Goal: Find specific page/section: Find specific page/section

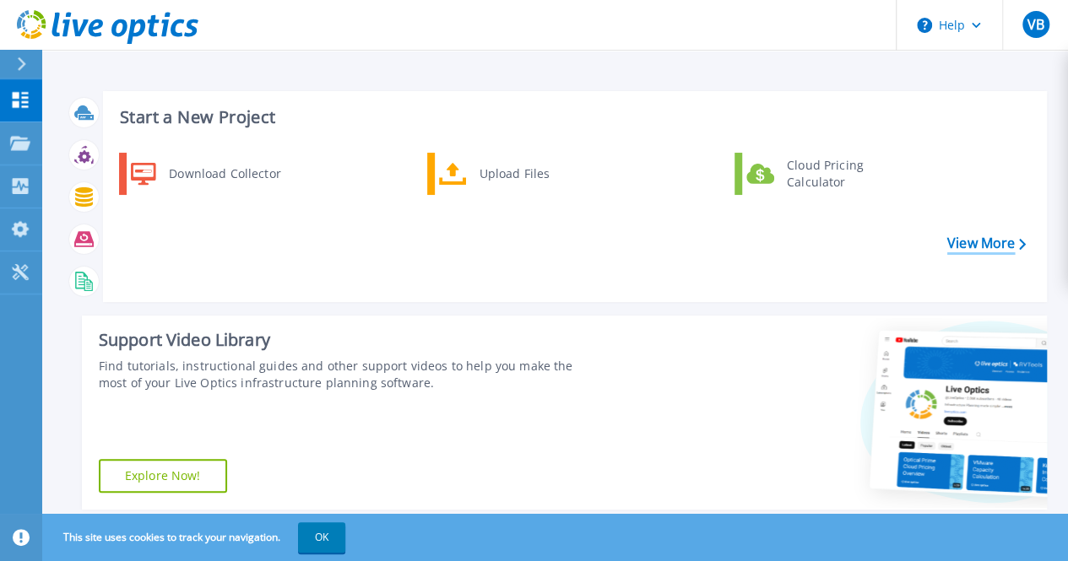
click at [974, 246] on link "View More" at bounding box center [986, 243] width 78 height 16
click at [73, 138] on p "Projects" at bounding box center [66, 144] width 45 height 44
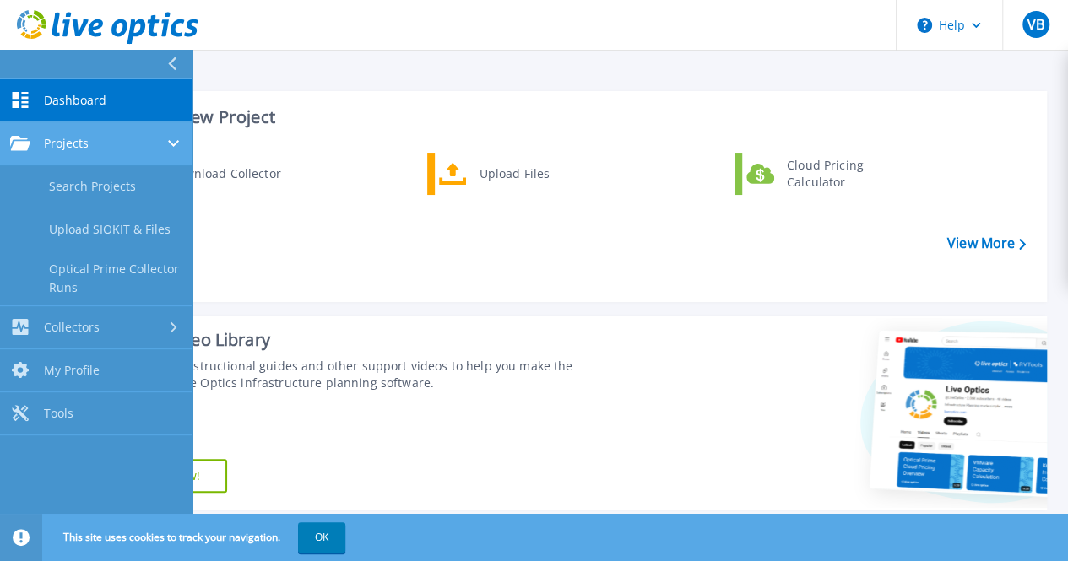
click at [78, 141] on span "Projects" at bounding box center [66, 143] width 45 height 15
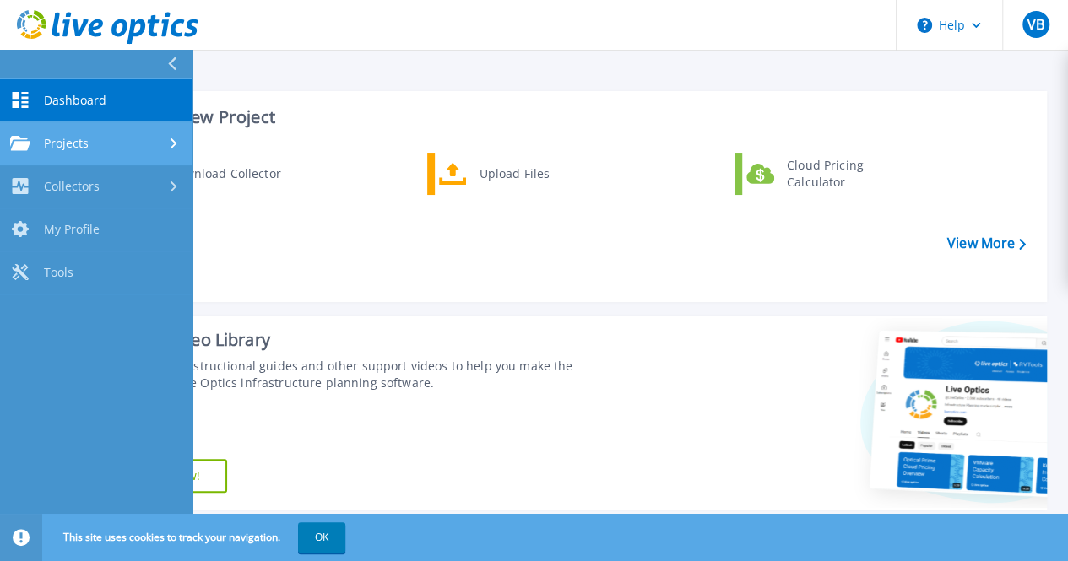
click at [78, 141] on span "Projects" at bounding box center [66, 143] width 45 height 15
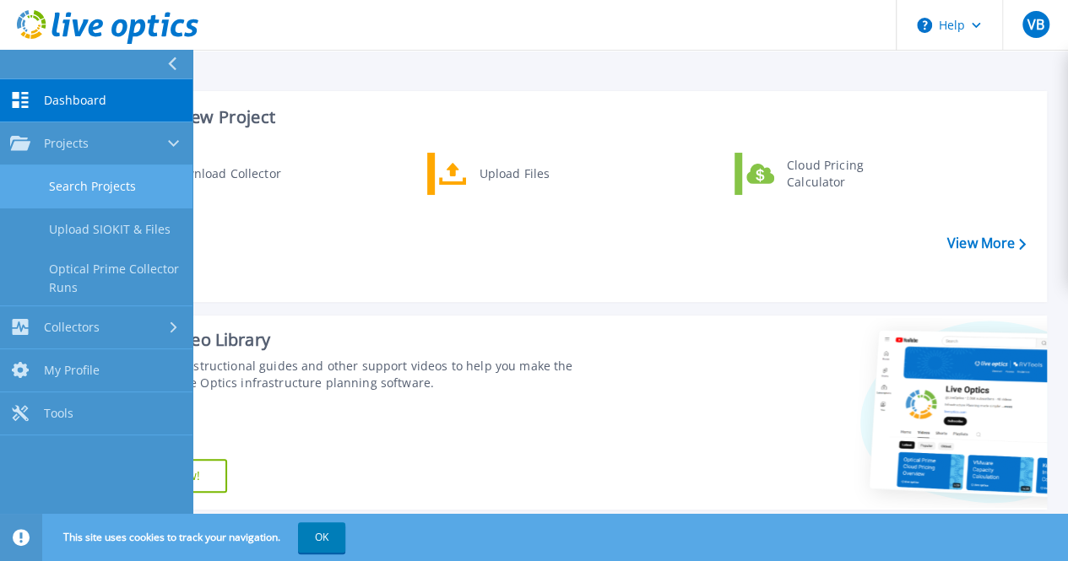
click at [79, 186] on link "Search Projects" at bounding box center [96, 186] width 192 height 43
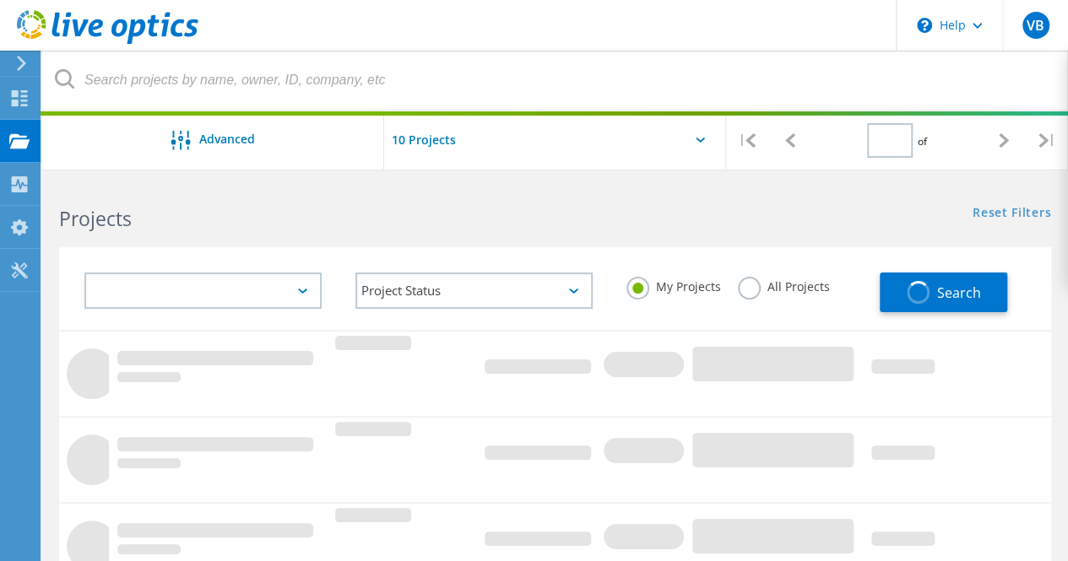
type input "1"
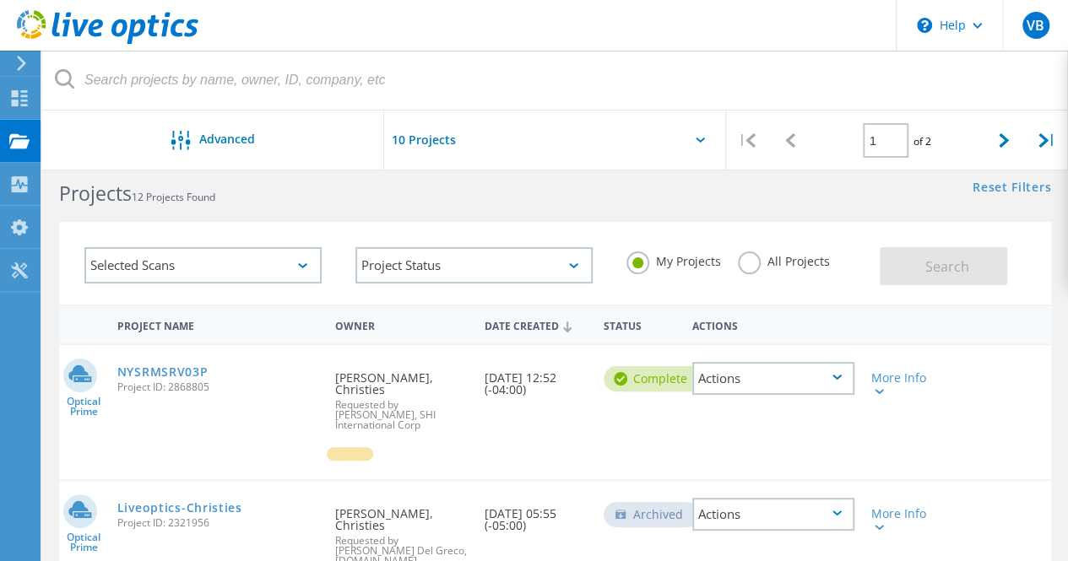
scroll to position [26, 0]
click at [740, 259] on label "All Projects" at bounding box center [784, 259] width 92 height 16
click at [0, 0] on input "All Projects" at bounding box center [0, 0] width 0 height 0
click at [631, 261] on label "My Projects" at bounding box center [673, 259] width 95 height 16
click at [0, 0] on input "My Projects" at bounding box center [0, 0] width 0 height 0
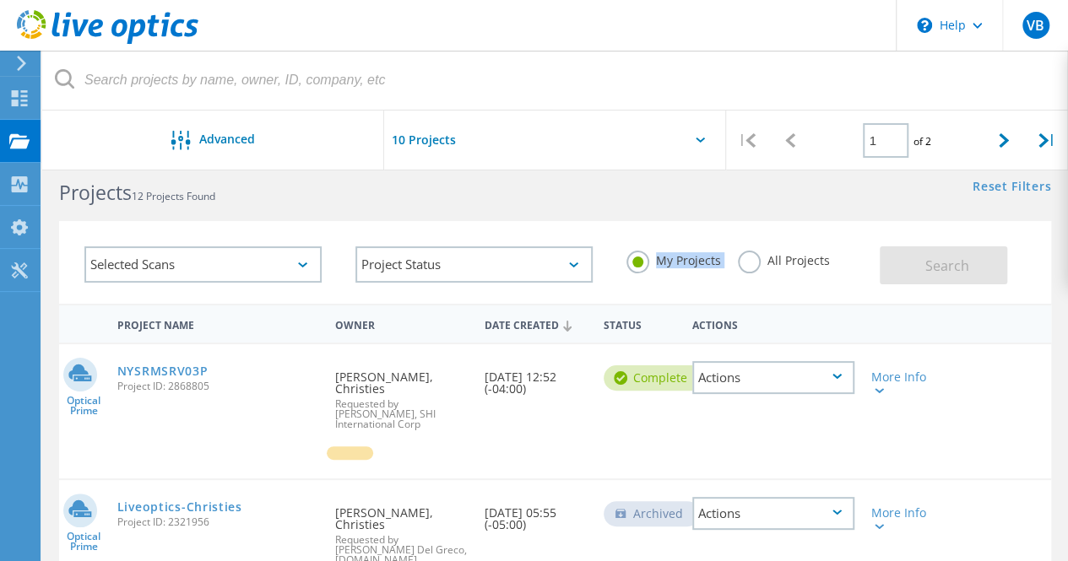
click at [631, 261] on label "My Projects" at bounding box center [673, 259] width 95 height 16
click at [0, 0] on input "My Projects" at bounding box center [0, 0] width 0 height 0
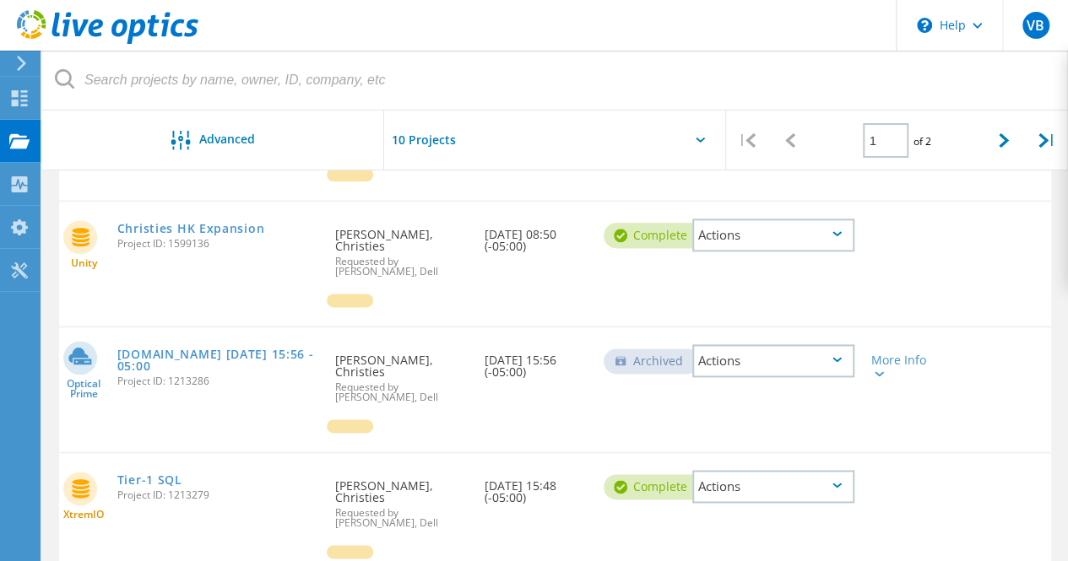
scroll to position [972, 0]
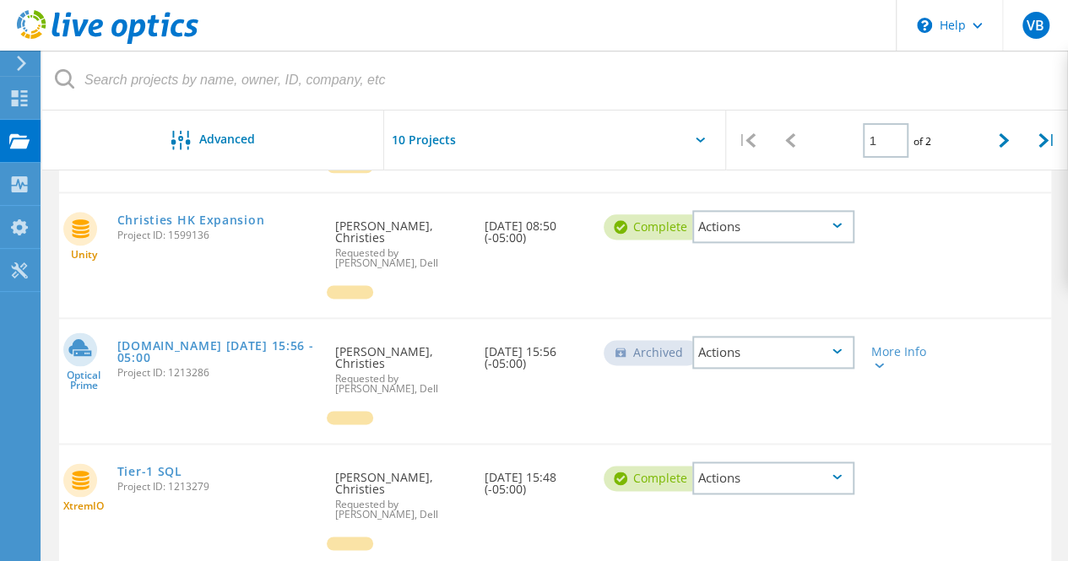
click at [813, 396] on div "Optical Prime nyesxhcsrv04.christies.com 2021-01-12 15:56 -05:00 Project ID: 12…" at bounding box center [555, 381] width 992 height 124
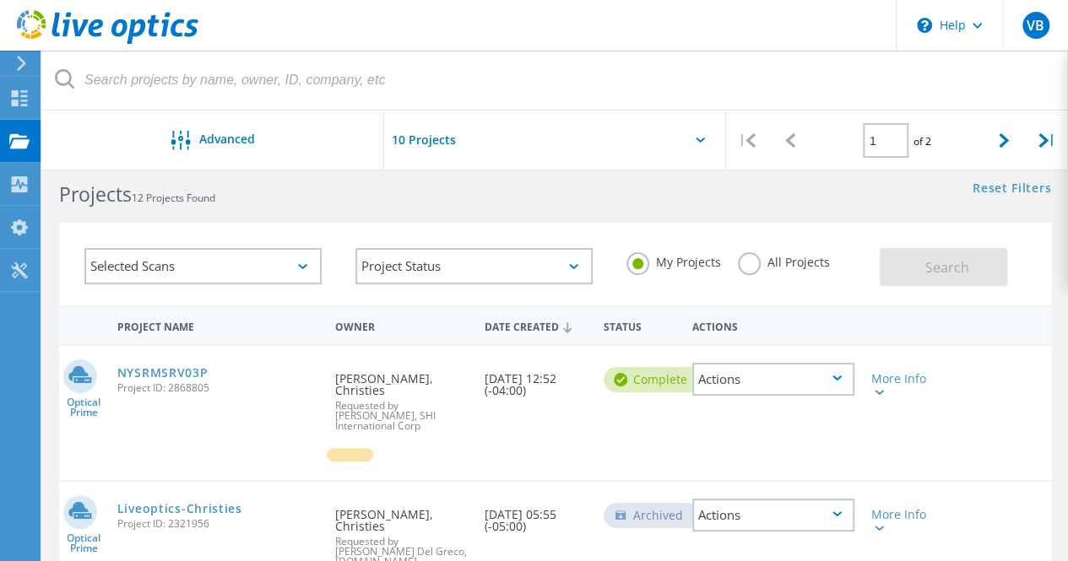
scroll to position [0, 0]
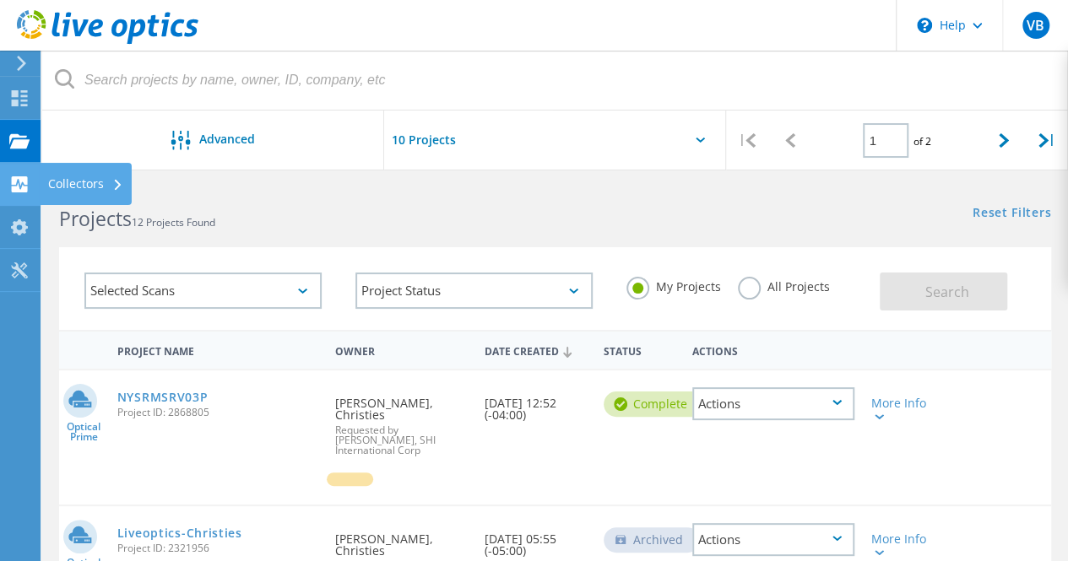
click at [100, 186] on div "Collectors" at bounding box center [85, 184] width 75 height 12
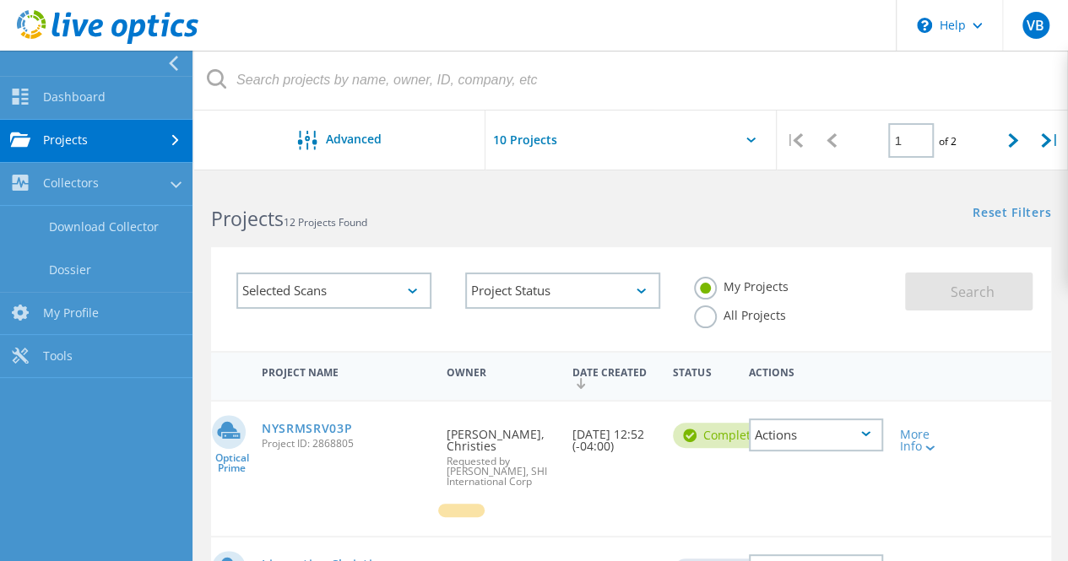
click at [96, 139] on link "Projects" at bounding box center [96, 141] width 192 height 43
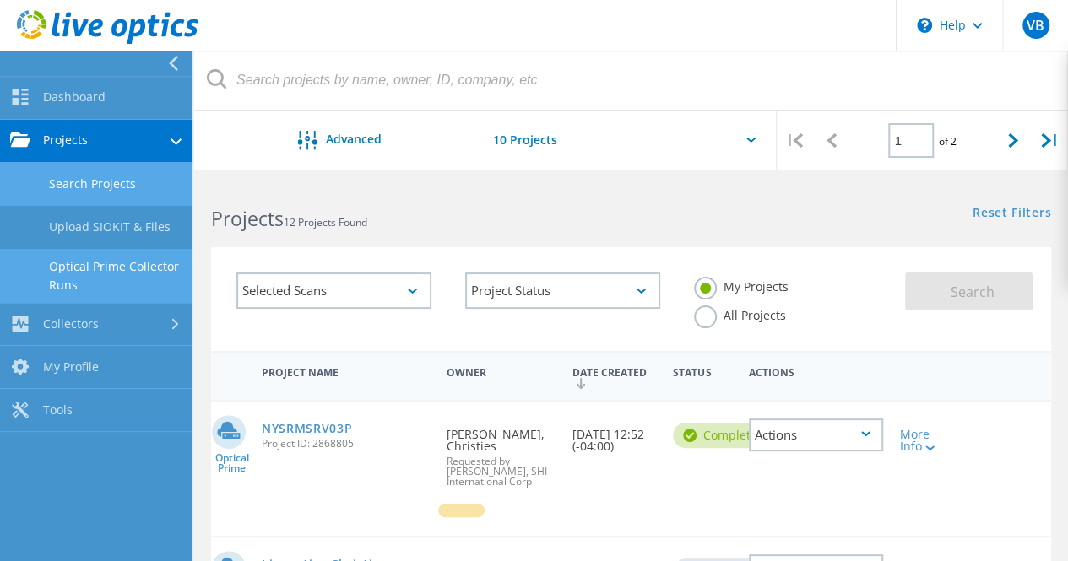
click at [100, 267] on link "Optical Prime Collector Runs" at bounding box center [96, 276] width 192 height 54
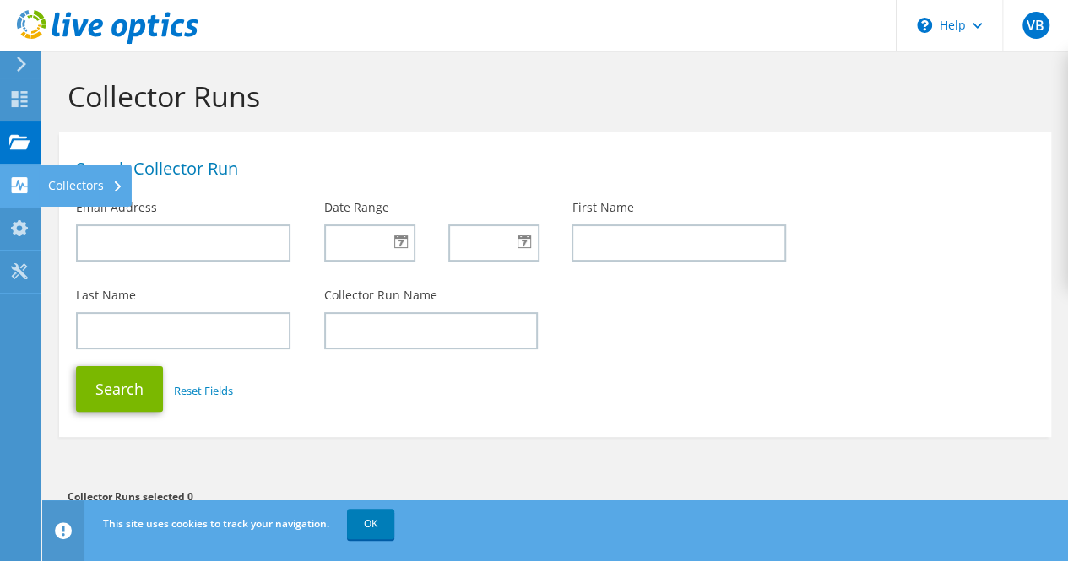
click at [20, 188] on icon at bounding box center [19, 185] width 20 height 16
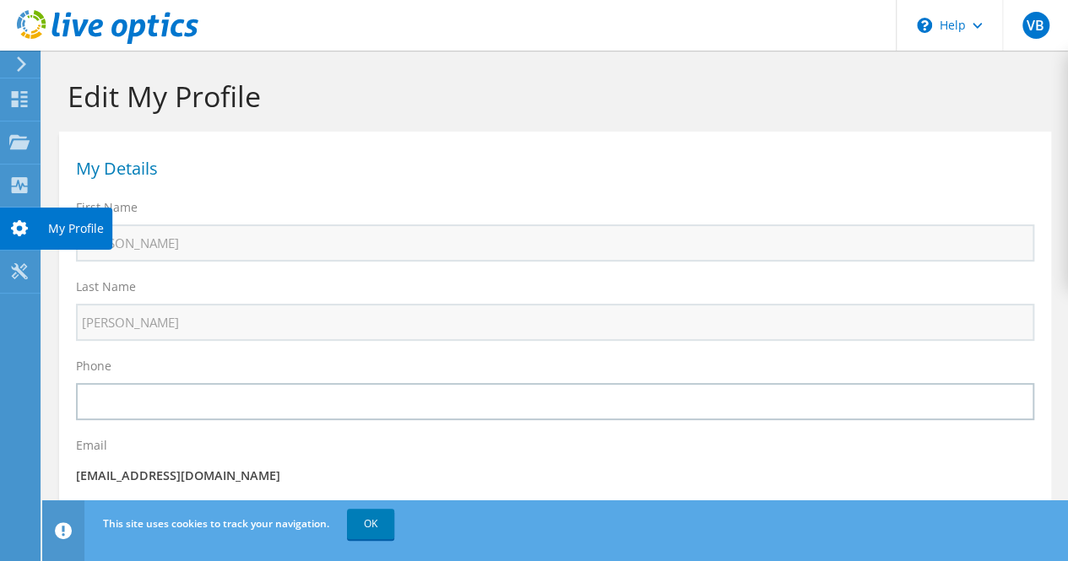
click at [24, 228] on use at bounding box center [19, 228] width 17 height 16
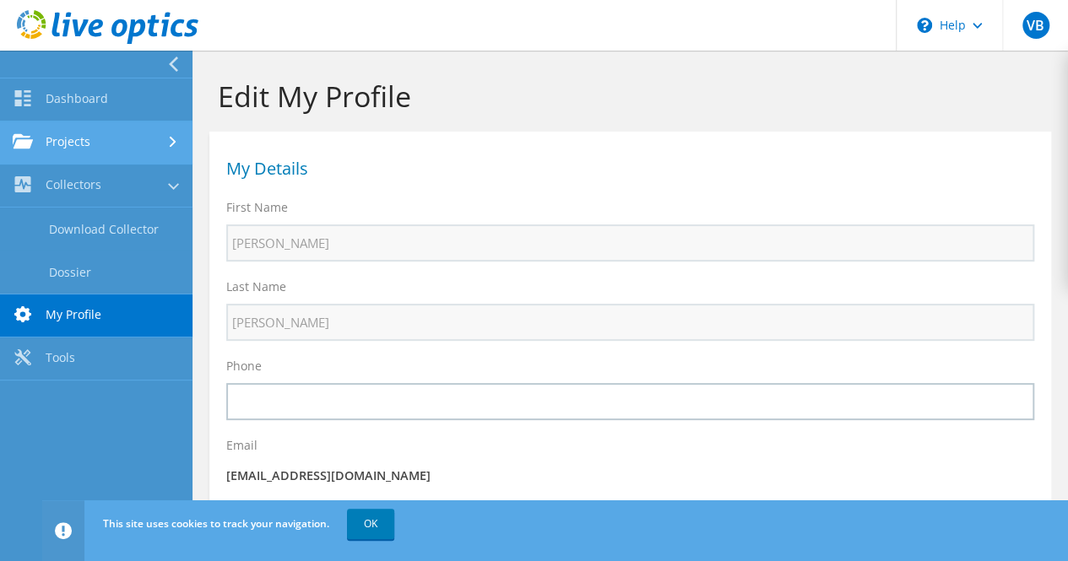
click at [103, 131] on link "Projects" at bounding box center [96, 143] width 192 height 43
